Goal: Task Accomplishment & Management: Manage account settings

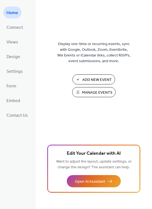
click at [98, 92] on span "Manage Events" at bounding box center [97, 93] width 30 height 6
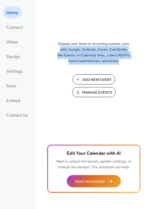
drag, startPoint x: 151, startPoint y: 20, endPoint x: 150, endPoint y: 78, distance: 57.5
click at [150, 78] on div "Display one-time or recurring events, sync with Google, Outlook, Zoom, Eventbri…" at bounding box center [94, 113] width 116 height 191
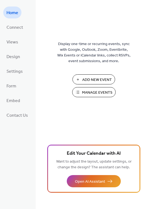
click at [128, 107] on div "Display one-time or recurring events, sync with Google, Outlook, Zoom, Eventbri…" at bounding box center [94, 113] width 116 height 191
drag, startPoint x: 150, startPoint y: 151, endPoint x: 151, endPoint y: 176, distance: 25.0
click at [151, 176] on div "Display one-time or recurring events, sync with Google, Outlook, Zoom, Eventbri…" at bounding box center [94, 113] width 116 height 191
click at [123, 113] on div "Display one-time or recurring events, sync with Google, Outlook, Zoom, Eventbri…" at bounding box center [94, 113] width 116 height 191
click at [93, 91] on span "Manage Events" at bounding box center [97, 93] width 30 height 6
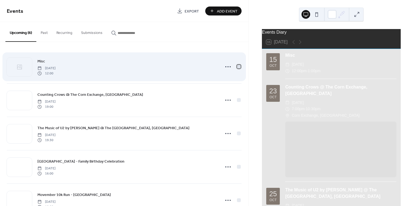
click at [240, 68] on div at bounding box center [238, 66] width 5 height 5
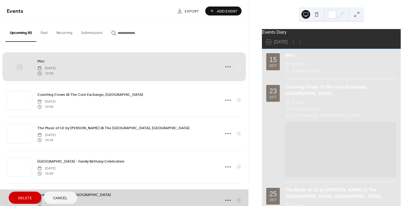
click at [27, 196] on span "Delete" at bounding box center [25, 198] width 14 height 6
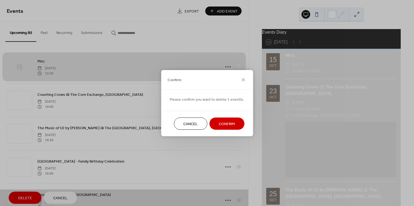
click at [229, 121] on span "Confirm" at bounding box center [227, 124] width 16 height 6
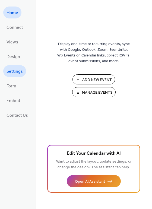
click at [12, 67] on span "Settings" at bounding box center [15, 71] width 16 height 9
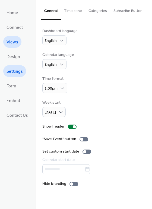
click at [12, 41] on span "Views" at bounding box center [13, 42] width 12 height 9
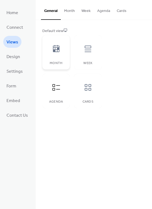
click at [57, 50] on icon at bounding box center [56, 48] width 7 height 7
click at [89, 53] on icon at bounding box center [88, 48] width 9 height 9
click at [87, 52] on icon at bounding box center [88, 48] width 9 height 9
click at [131, 98] on div "Default view Month Week Agenda Cards" at bounding box center [93, 68] width 103 height 80
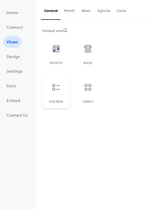
click at [55, 91] on div at bounding box center [56, 87] width 16 height 16
click at [87, 49] on icon at bounding box center [88, 48] width 9 height 9
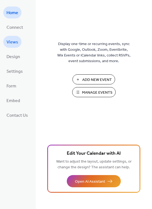
click at [14, 42] on span "Views" at bounding box center [13, 42] width 12 height 9
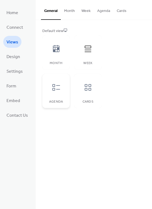
click at [48, 90] on div at bounding box center [56, 87] width 16 height 16
click at [14, 54] on span "Design" at bounding box center [14, 57] width 14 height 9
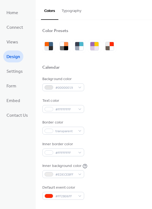
click at [74, 11] on button "Typography" at bounding box center [71, 9] width 26 height 19
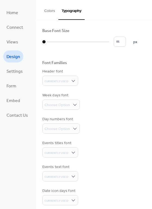
click at [48, 11] on button "Colors" at bounding box center [49, 9] width 17 height 19
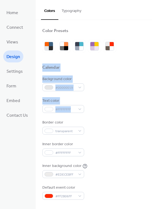
drag, startPoint x: 149, startPoint y: 52, endPoint x: 156, endPoint y: 108, distance: 56.1
click at [152, 108] on html "Home Connect Views Design Settings Form Embed Contact Us Design Colors Typograp…" at bounding box center [76, 104] width 152 height 209
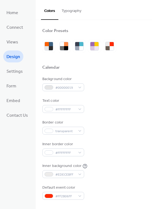
click at [132, 115] on div "Background color #00000019 Text color #FFFFFFFF Border color transparent Inner …" at bounding box center [93, 137] width 103 height 123
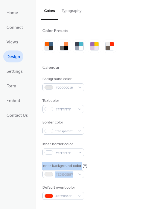
drag, startPoint x: 150, startPoint y: 148, endPoint x: 153, endPoint y: 174, distance: 26.8
click at [152, 174] on html "Home Connect Views Design Settings Form Embed Contact Us Design Colors Typograp…" at bounding box center [76, 104] width 152 height 209
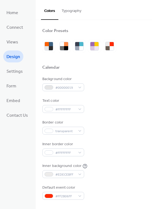
click at [129, 137] on div "Background color #00000019 Text color #FFFFFFFF Border color transparent Inner …" at bounding box center [93, 137] width 103 height 123
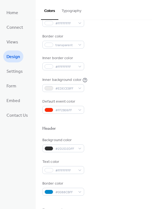
scroll to position [87, 0]
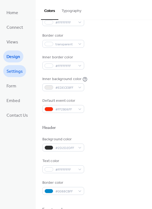
drag, startPoint x: 18, startPoint y: 70, endPoint x: 15, endPoint y: 69, distance: 3.1
click at [15, 69] on span "Settings" at bounding box center [15, 71] width 16 height 9
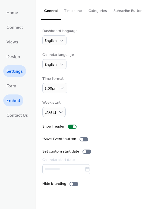
click at [14, 104] on span "Embed" at bounding box center [14, 101] width 14 height 9
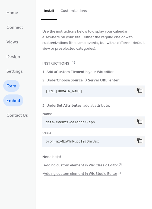
click at [14, 85] on span "Form" at bounding box center [12, 86] width 10 height 9
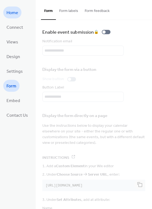
click at [15, 10] on span "Home" at bounding box center [13, 13] width 12 height 9
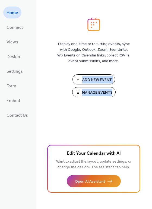
drag, startPoint x: 151, startPoint y: 78, endPoint x: 148, endPoint y: 119, distance: 40.5
click at [148, 119] on div "Display one-time or recurring events, sync with Google, Outlook, Zoom, Eventbri…" at bounding box center [94, 113] width 116 height 191
click at [125, 115] on div "Display one-time or recurring events, sync with Google, Outlook, Zoom, Eventbri…" at bounding box center [94, 113] width 116 height 191
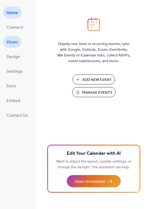
click at [15, 43] on span "Views" at bounding box center [13, 42] width 12 height 9
